Goal: Task Accomplishment & Management: Manage account settings

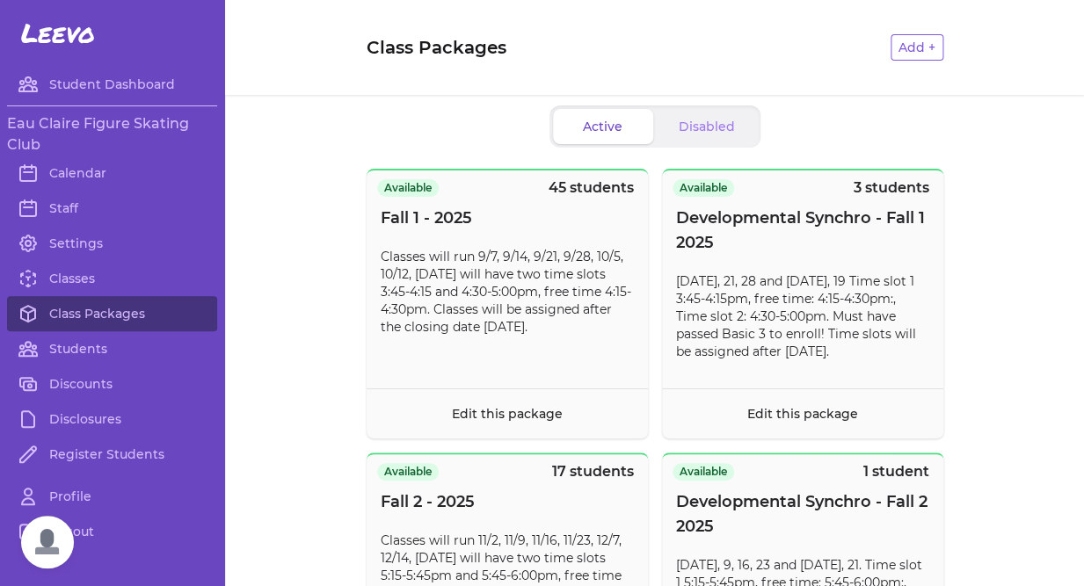
scroll to position [419, 0]
click at [506, 415] on link "Edit this package" at bounding box center [507, 414] width 111 height 16
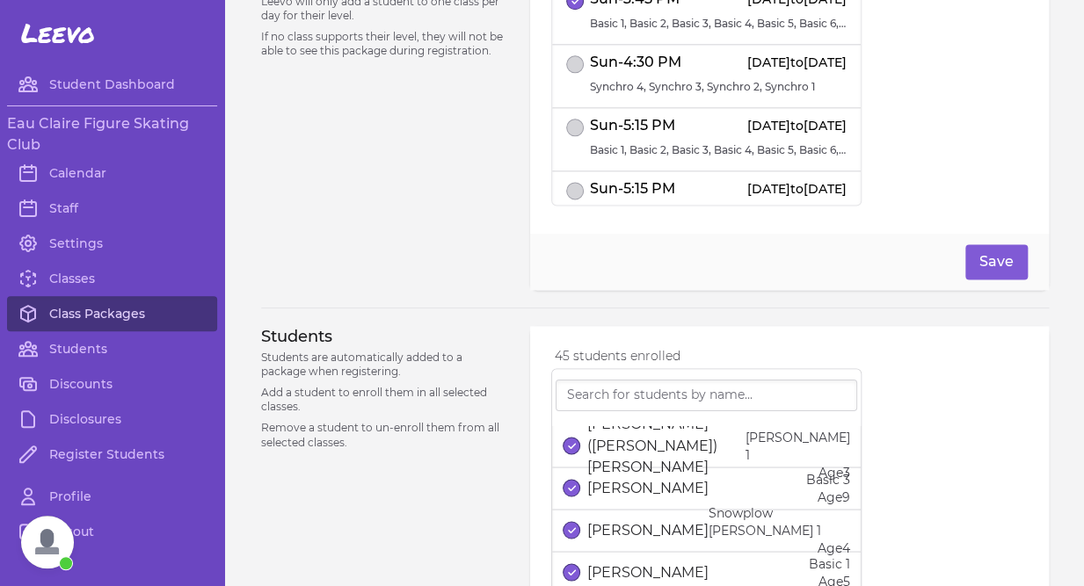
click at [96, 331] on link "Class Packages" at bounding box center [112, 313] width 210 height 35
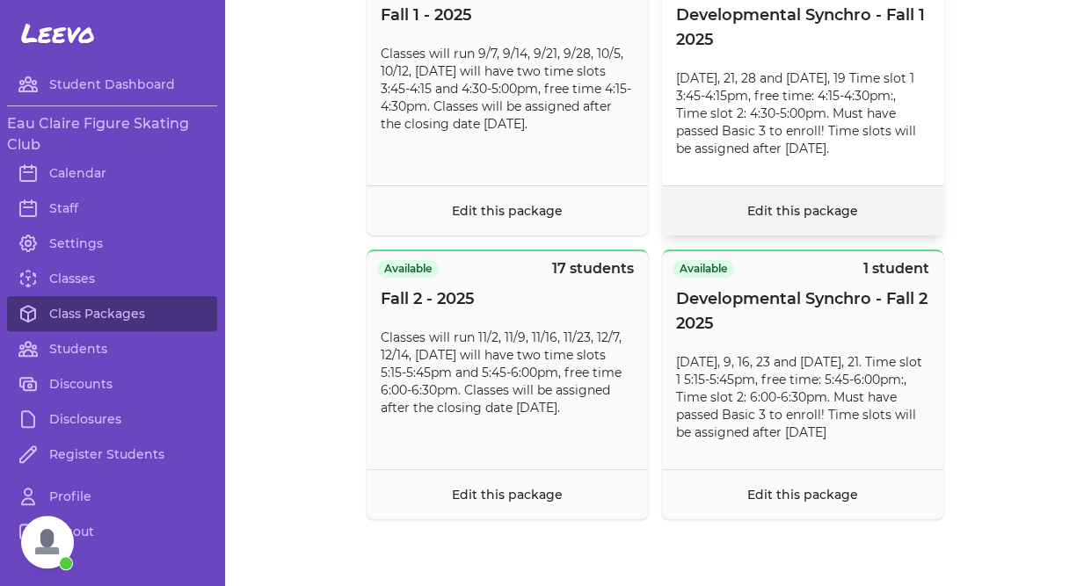
scroll to position [229, 0]
